Goal: Transaction & Acquisition: Purchase product/service

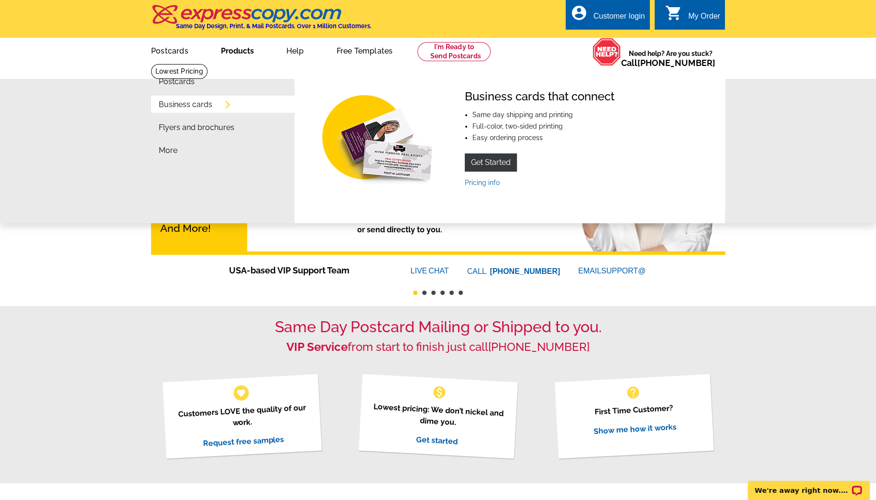
click at [212, 106] on link "Business cards" at bounding box center [186, 105] width 54 height 8
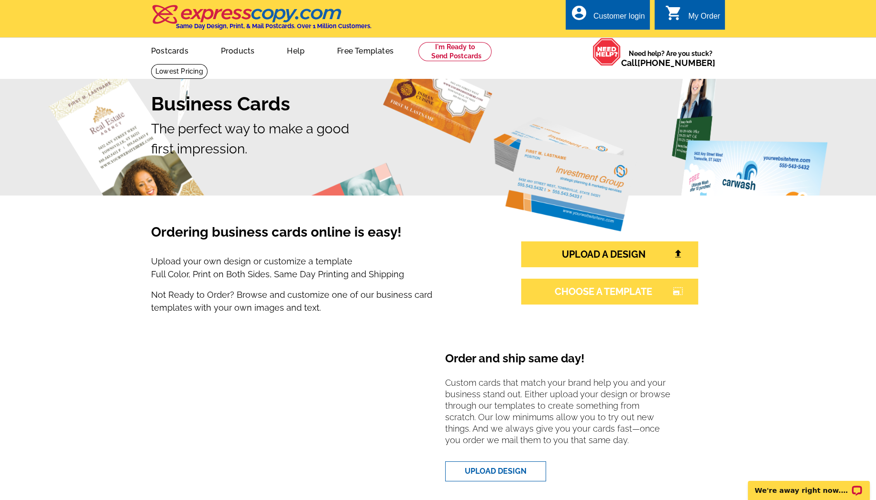
click at [577, 292] on link "CHOOSE A TEMPLATE photo_size_select_large" at bounding box center [609, 292] width 177 height 26
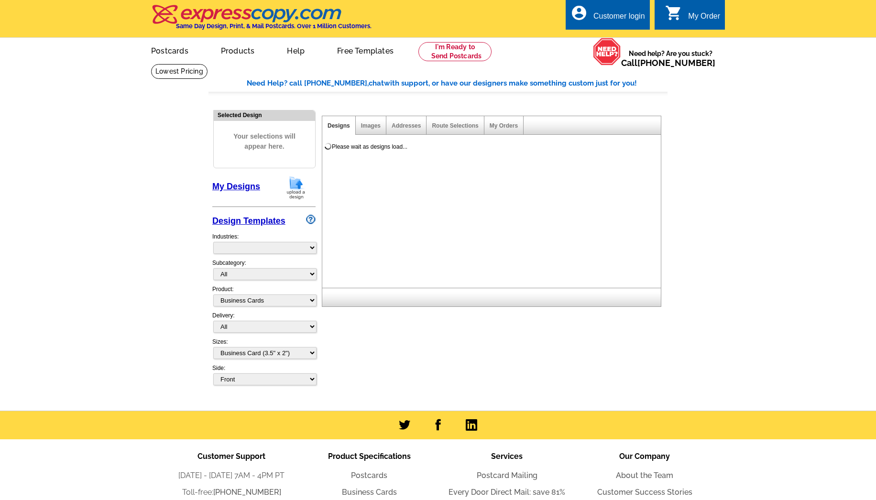
select select "3"
select select "5"
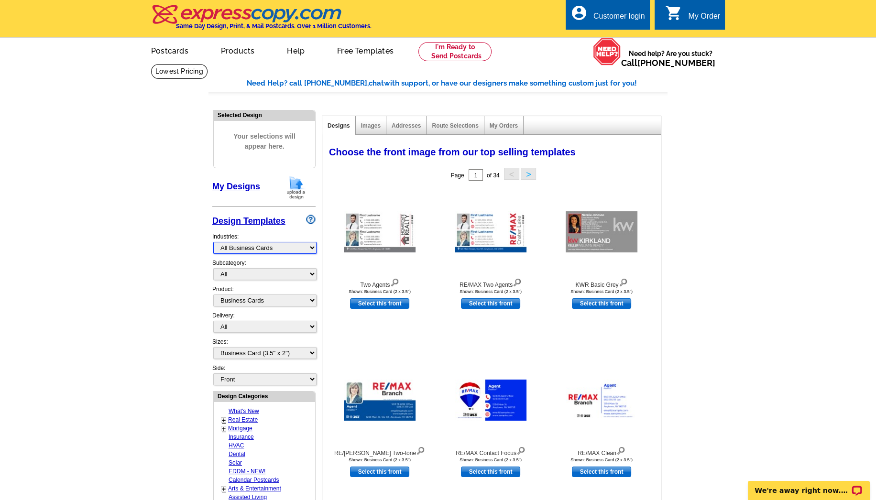
click at [307, 248] on select "What's New Real Estate Mortgage Insurance HVAC Dental Solar EDDM - NEW! Calenda…" at bounding box center [264, 248] width 103 height 12
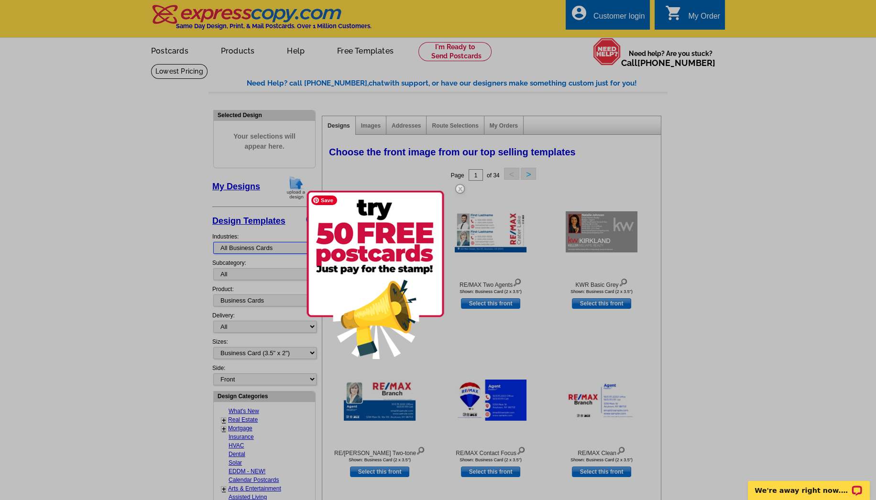
select select "785"
click at [213, 242] on select "What's New Real Estate Mortgage Insurance HVAC Dental Solar EDDM - NEW! Calenda…" at bounding box center [264, 248] width 103 height 12
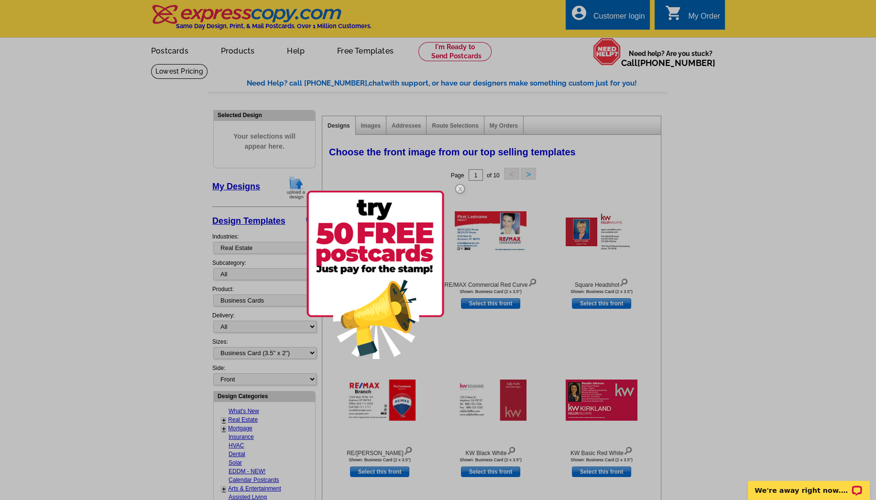
click at [247, 273] on div at bounding box center [438, 250] width 876 height 500
click at [458, 182] on img at bounding box center [460, 189] width 28 height 28
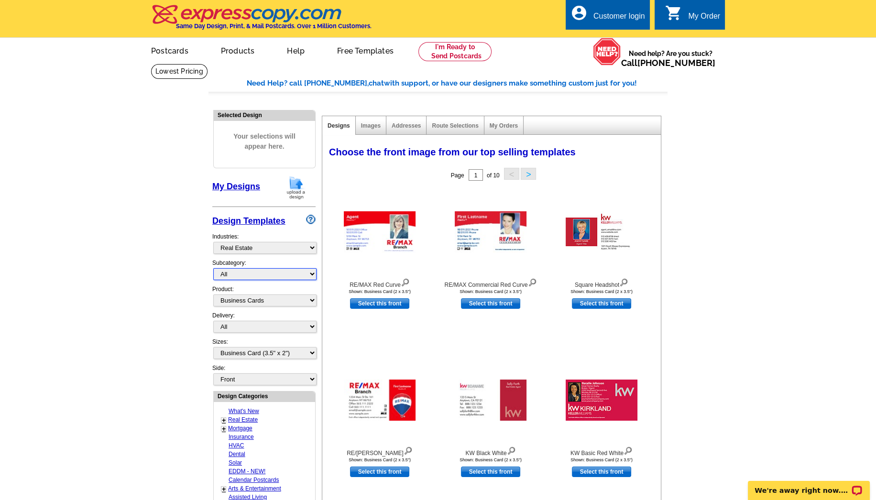
click at [276, 275] on select "All RE/MAX® Referrals [PERSON_NAME]® Berkshire Hathaway Home Services Century 2…" at bounding box center [264, 274] width 103 height 12
select select "807"
click at [213, 268] on select "All RE/MAX® Referrals [PERSON_NAME]® Berkshire Hathaway Home Services Century 2…" at bounding box center [264, 274] width 103 height 12
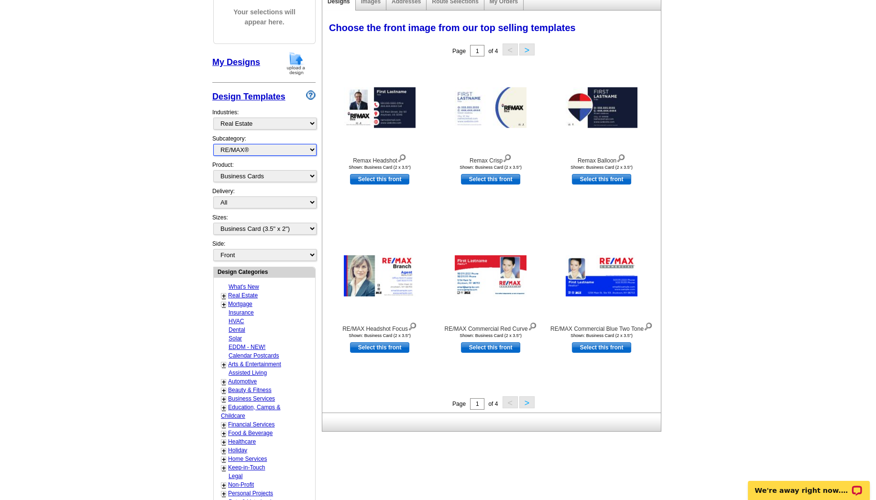
scroll to position [128, 0]
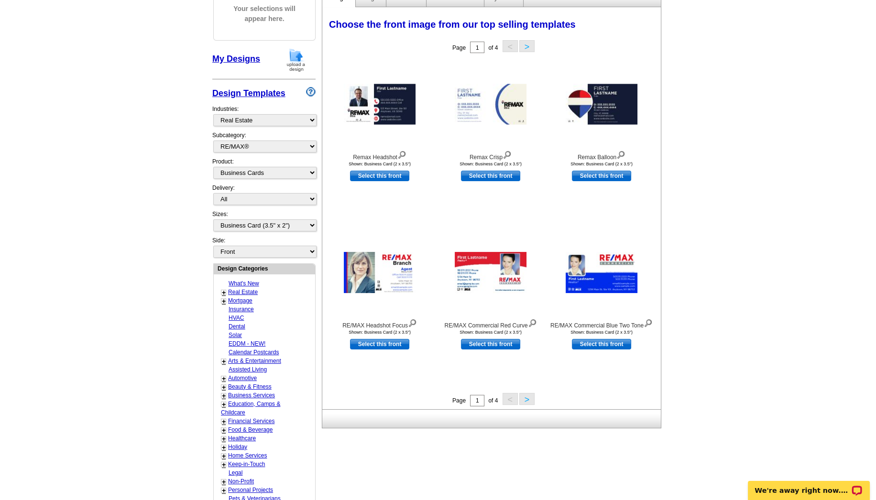
click at [527, 401] on button ">" at bounding box center [526, 399] width 15 height 12
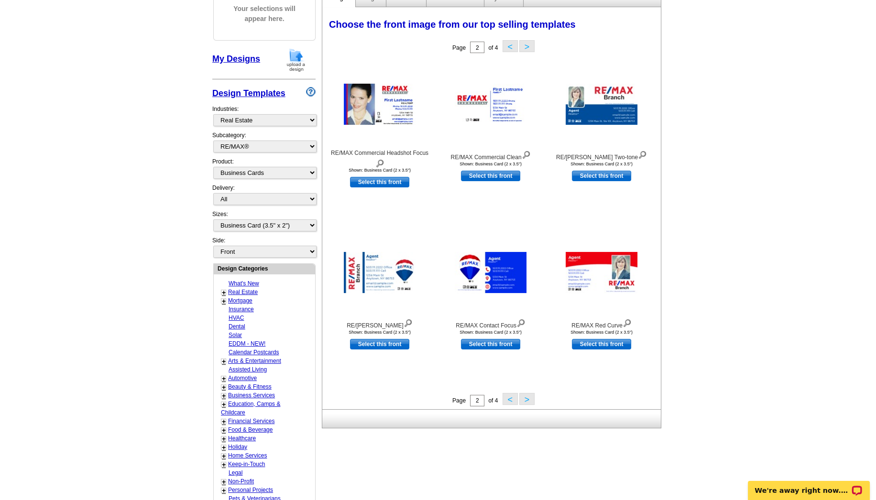
click at [527, 401] on button ">" at bounding box center [526, 399] width 15 height 12
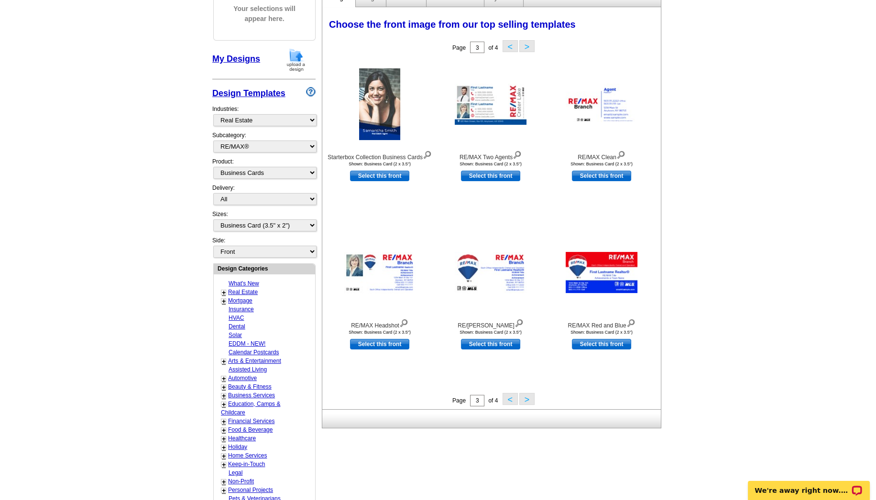
click at [527, 401] on button ">" at bounding box center [526, 399] width 15 height 12
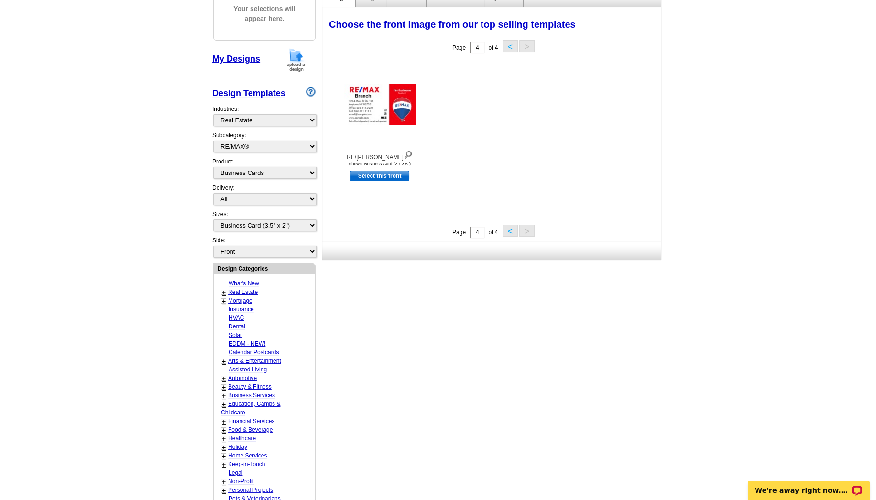
click at [508, 230] on button "<" at bounding box center [510, 231] width 15 height 12
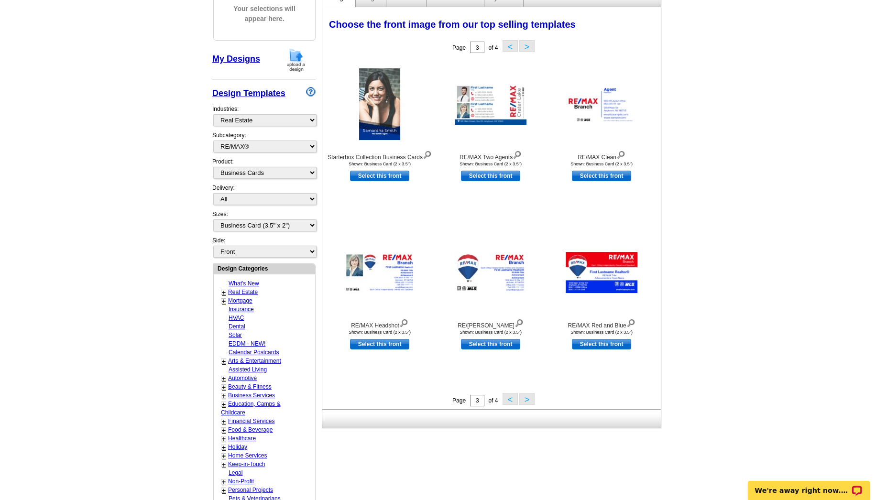
click at [509, 399] on button "<" at bounding box center [510, 399] width 15 height 12
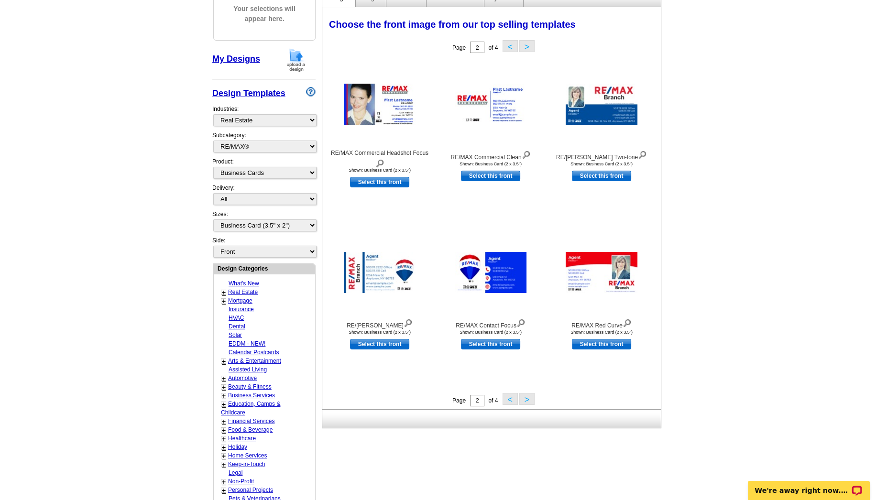
click at [509, 399] on button "<" at bounding box center [510, 399] width 15 height 12
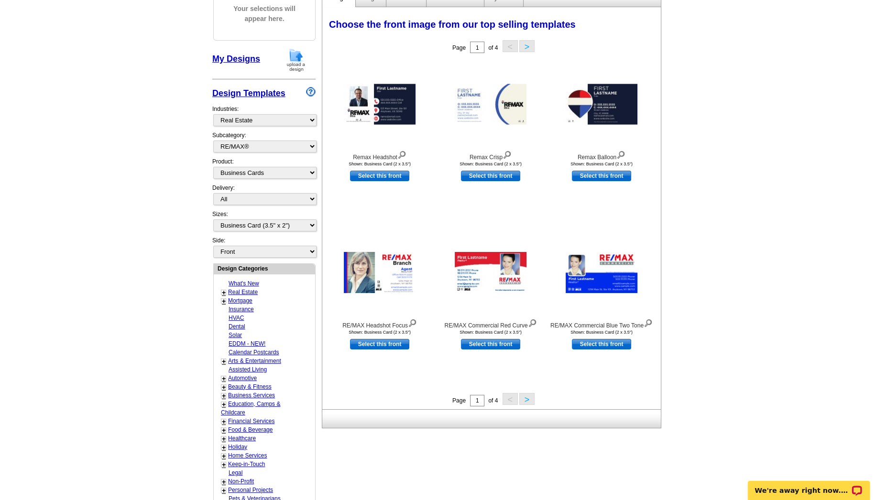
click at [528, 400] on button ">" at bounding box center [526, 399] width 15 height 12
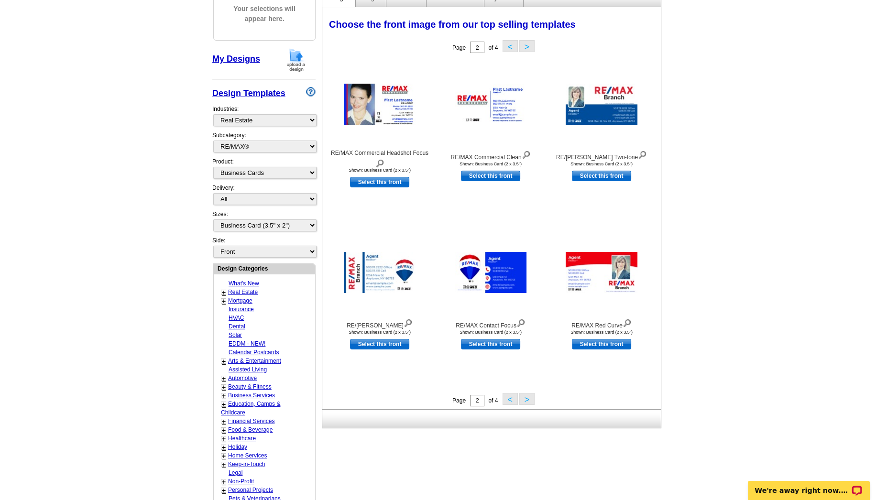
click at [528, 400] on button ">" at bounding box center [526, 399] width 15 height 12
